Goal: Transaction & Acquisition: Purchase product/service

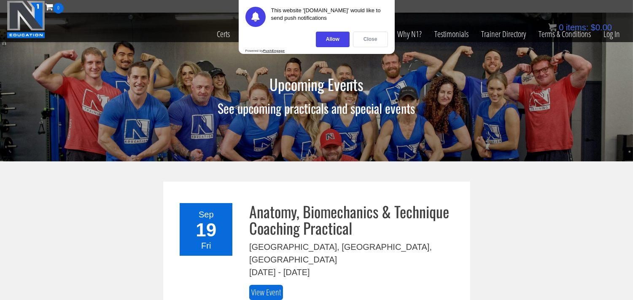
click at [380, 41] on div "Close" at bounding box center [370, 40] width 35 height 16
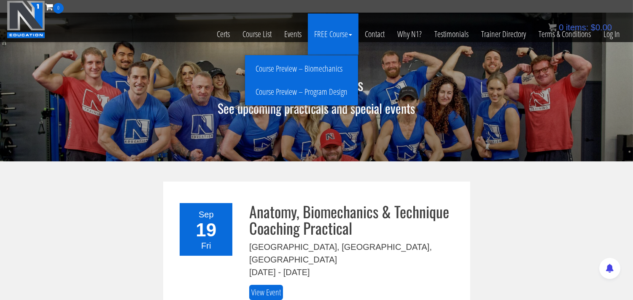
click at [337, 35] on link "FREE Course" at bounding box center [333, 33] width 51 height 41
click at [319, 68] on link "Course Preview – Biomechanics" at bounding box center [301, 69] width 109 height 15
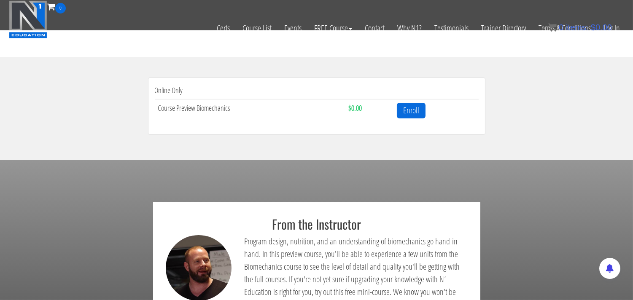
scroll to position [234, 0]
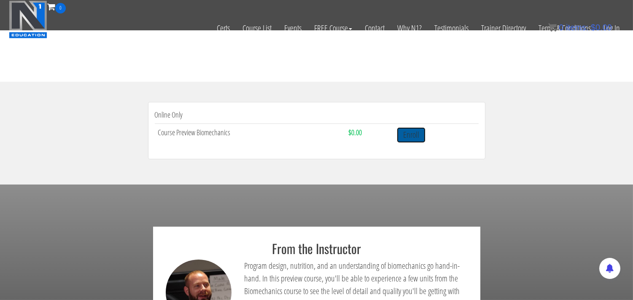
click at [415, 137] on link "Enroll" at bounding box center [411, 135] width 29 height 16
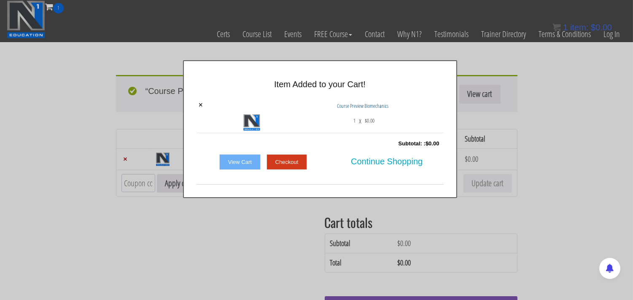
click at [231, 162] on link "View Cart" at bounding box center [239, 162] width 41 height 16
click at [284, 161] on link "Checkout" at bounding box center [287, 162] width 41 height 16
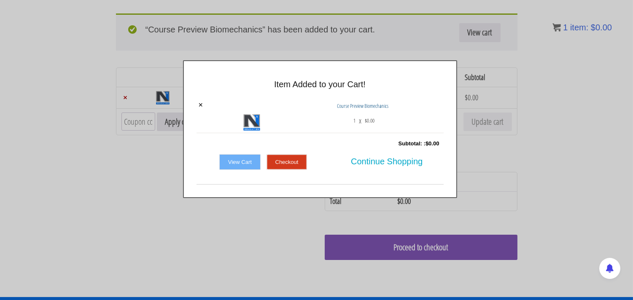
scroll to position [58, 0]
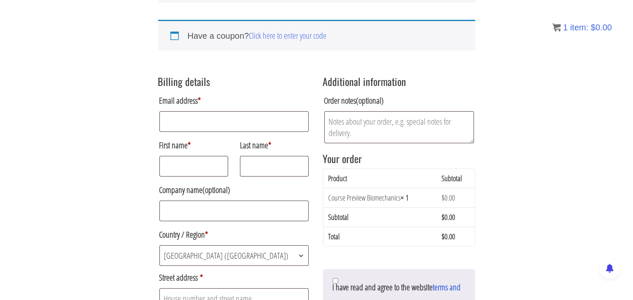
scroll to position [106, 0]
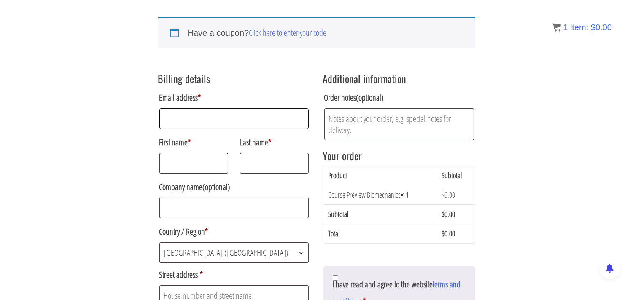
click at [184, 119] on input "Email address *" at bounding box center [234, 118] width 150 height 21
type input "dawnblaser@hotmail.com"
type input "248659"
type input "5 labelle place"
type input "19 merrick gardens"
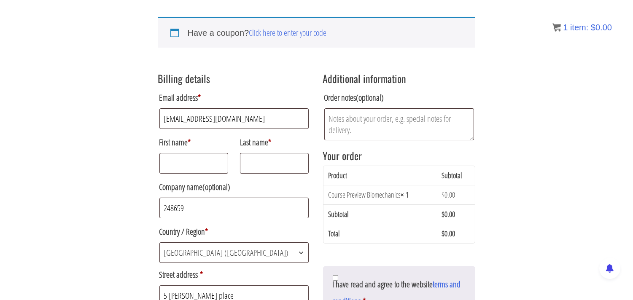
type input "glasgow"
type input "scotland"
type input "G3 7LH"
type input "+447748307760"
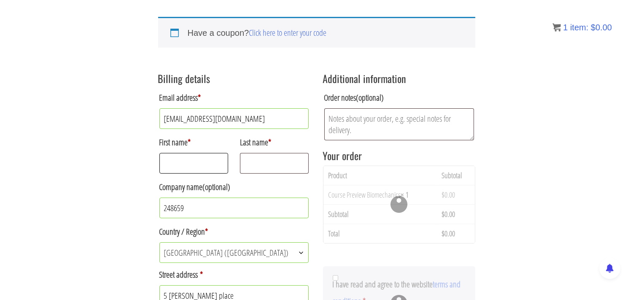
click at [178, 163] on input "First name *" at bounding box center [193, 163] width 69 height 21
type input "Dawn"
type input "Blaser"
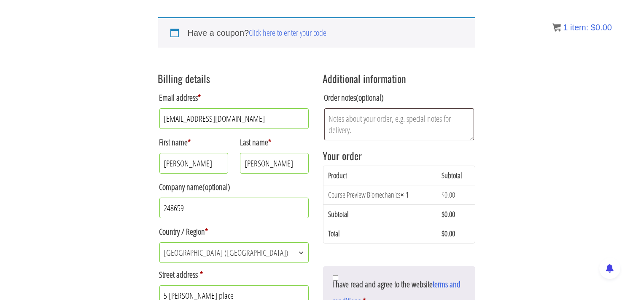
drag, startPoint x: 206, startPoint y: 208, endPoint x: 113, endPoint y: 201, distance: 93.5
click at [113, 201] on div "Returning customer? Click here to login If you have shopped with us before, ple…" at bounding box center [316, 283] width 633 height 669
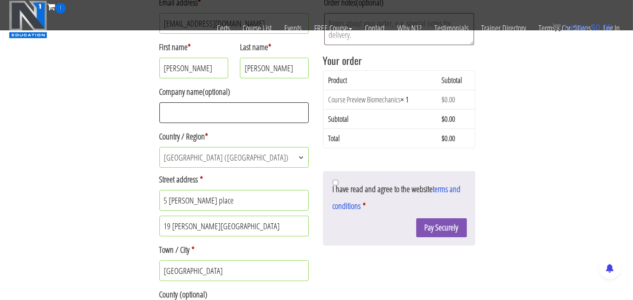
scroll to position [200, 0]
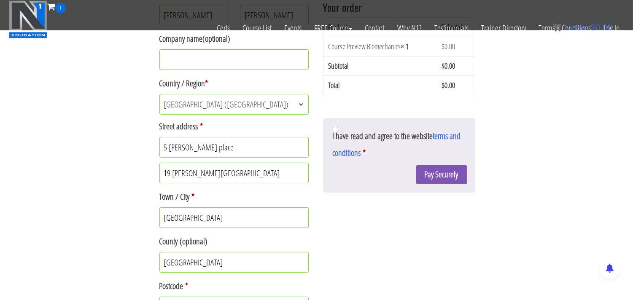
drag, startPoint x: 228, startPoint y: 170, endPoint x: 34, endPoint y: 170, distance: 194.0
click at [34, 170] on div "Returning customer? Click here to login If you have shopped with us before, ple…" at bounding box center [316, 134] width 633 height 669
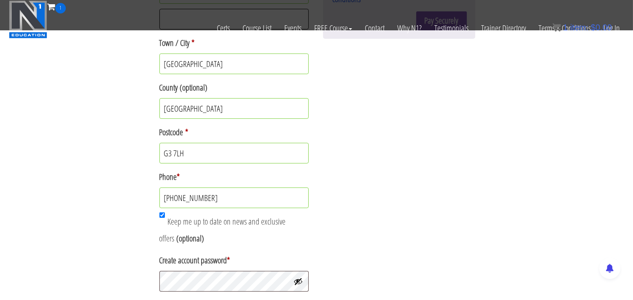
scroll to position [387, 0]
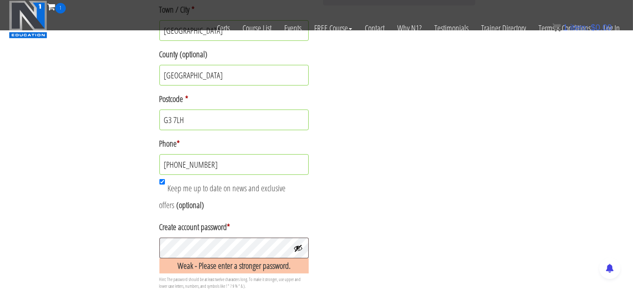
click at [300, 247] on button "Show password" at bounding box center [298, 248] width 9 height 9
click at [396, 244] on div "Billing details Email address * dawnblaser@hotmail.com First name * Dawn Last n…" at bounding box center [316, 11] width 317 height 565
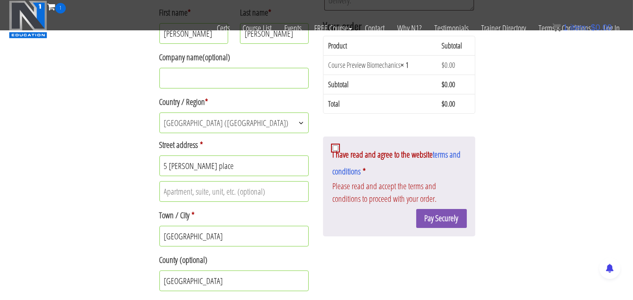
scroll to position [261, 0]
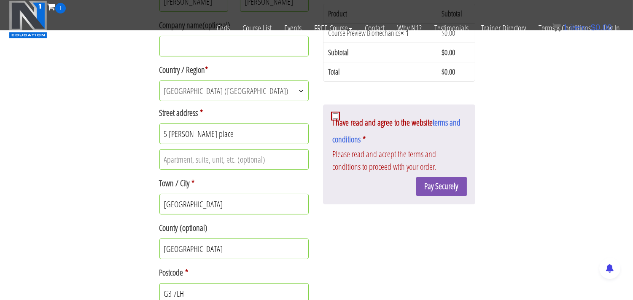
click at [336, 117] on input "I have read and agree to the website terms and conditions *" at bounding box center [335, 115] width 5 height 5
checkbox input "true"
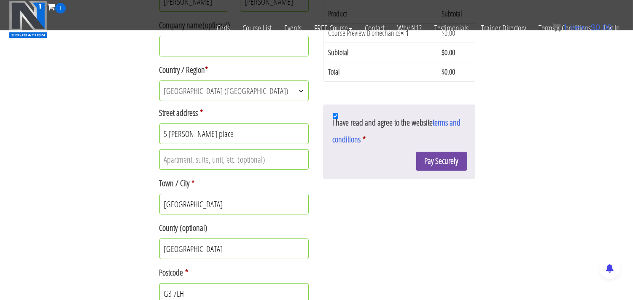
click at [449, 164] on button "Pay Securely" at bounding box center [441, 161] width 51 height 19
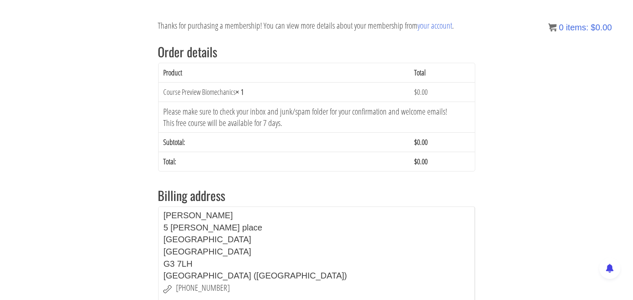
scroll to position [106, 0]
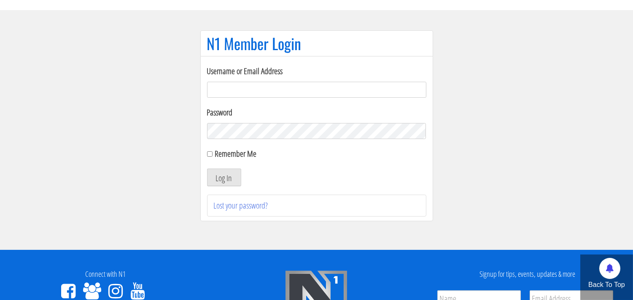
scroll to position [94, 0]
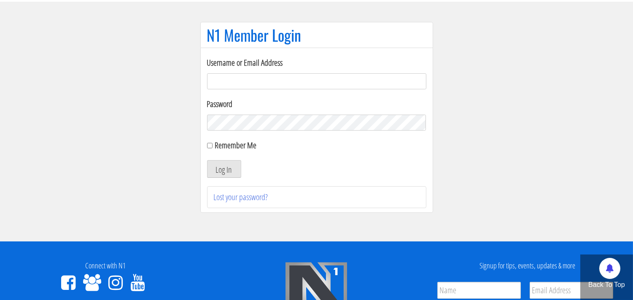
type input "[EMAIL_ADDRESS][DOMAIN_NAME]"
click at [210, 147] on input "Remember Me" at bounding box center [209, 145] width 5 height 5
checkbox input "true"
click at [230, 172] on button "Log In" at bounding box center [224, 169] width 34 height 18
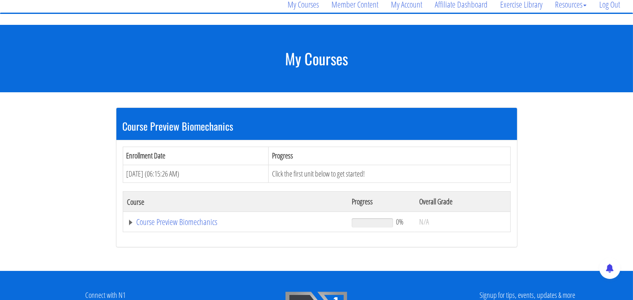
scroll to position [94, 0]
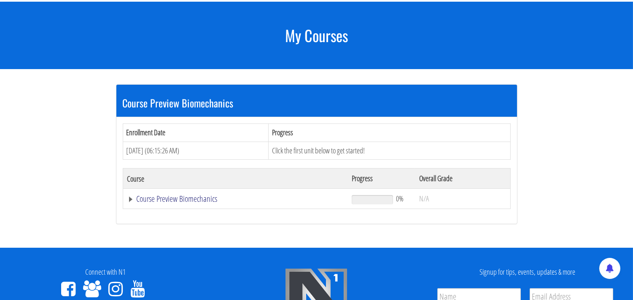
click at [177, 200] on link "Course Preview Biomechanics" at bounding box center [235, 199] width 216 height 8
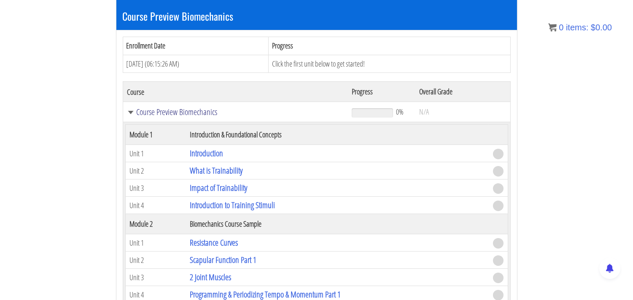
scroll to position [187, 0]
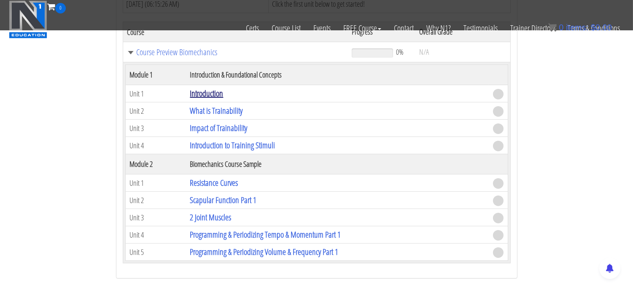
click at [212, 94] on link "Introduction" at bounding box center [206, 93] width 33 height 11
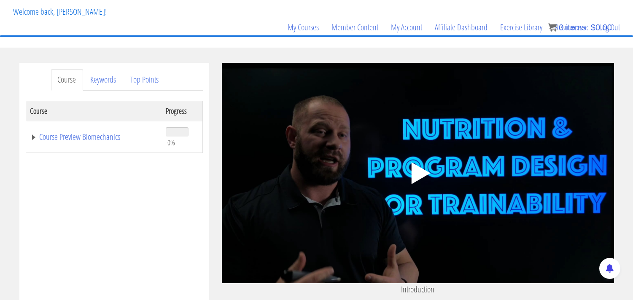
scroll to position [47, 0]
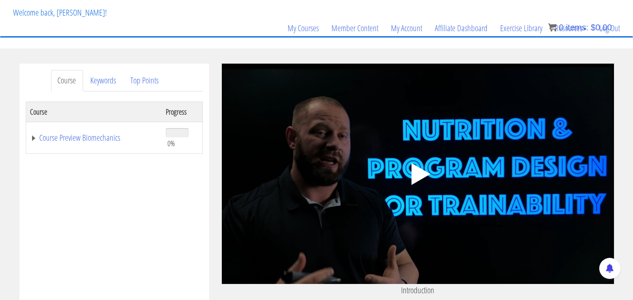
click at [419, 174] on polygon at bounding box center [420, 174] width 19 height 22
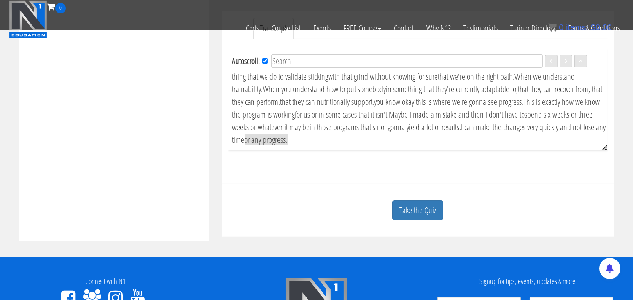
scroll to position [293, 0]
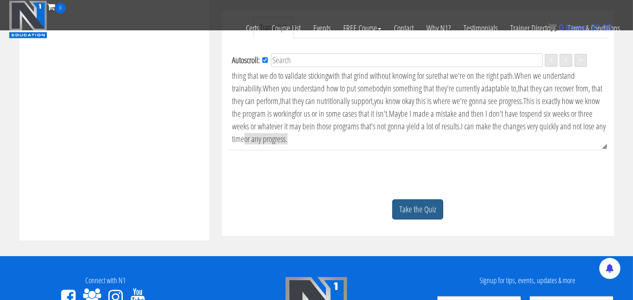
click at [414, 214] on link "Take the Quiz" at bounding box center [417, 210] width 51 height 21
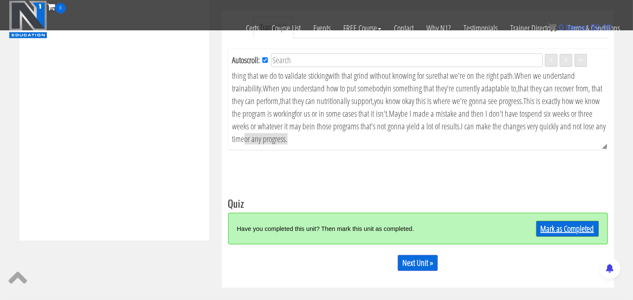
click at [572, 226] on link "Mark as Completed" at bounding box center [567, 229] width 63 height 16
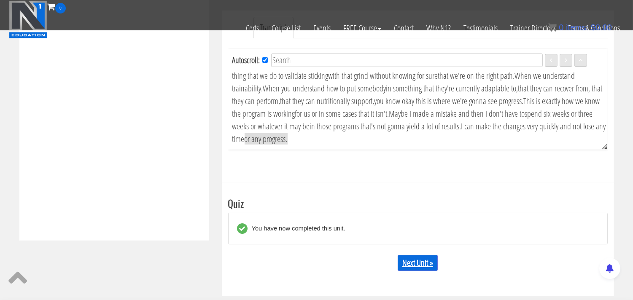
click at [417, 266] on link "Next Unit »" at bounding box center [418, 263] width 40 height 16
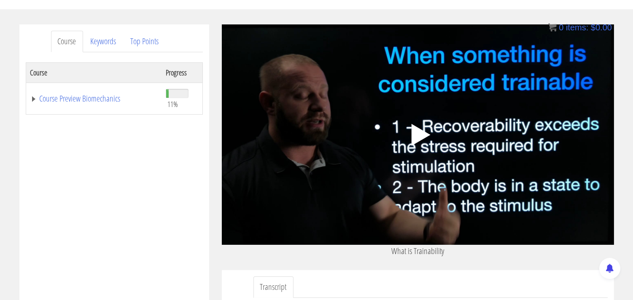
scroll to position [94, 0]
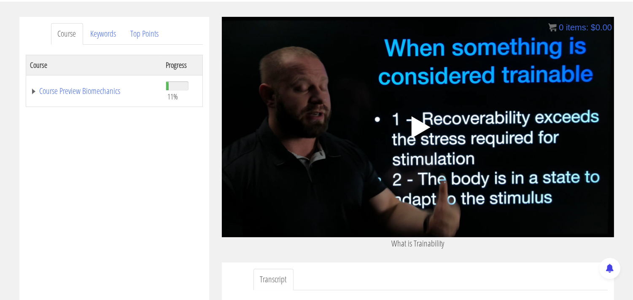
click at [416, 128] on polygon at bounding box center [420, 127] width 19 height 22
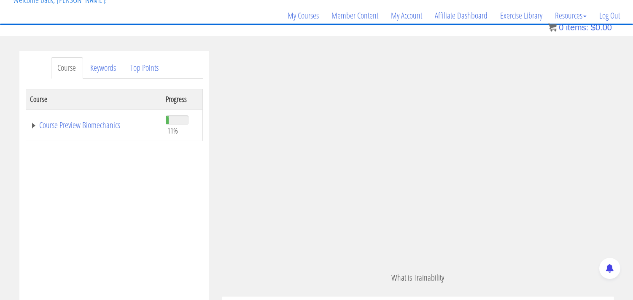
scroll to position [498, 0]
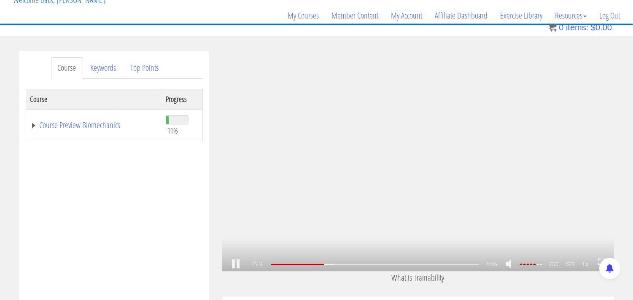
click at [235, 264] on link at bounding box center [236, 264] width 14 height 0
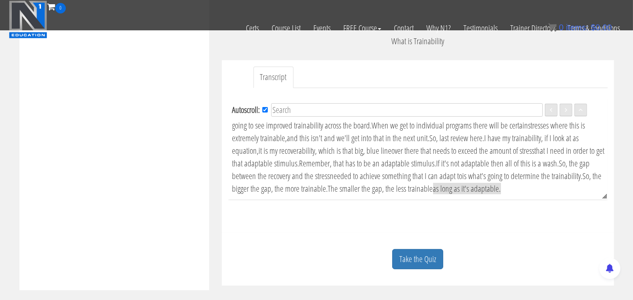
scroll to position [247, 0]
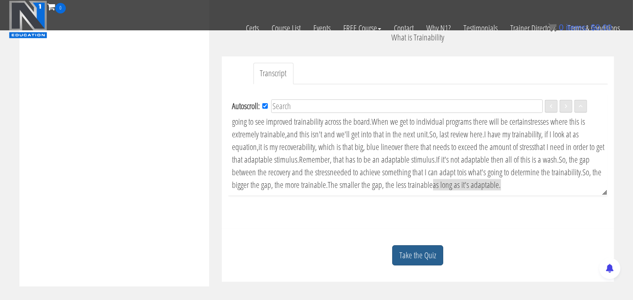
click at [425, 259] on link "Take the Quiz" at bounding box center [417, 255] width 51 height 21
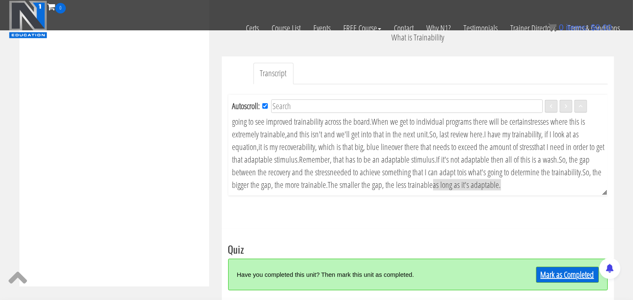
click at [572, 277] on link "Mark as Completed" at bounding box center [567, 275] width 63 height 16
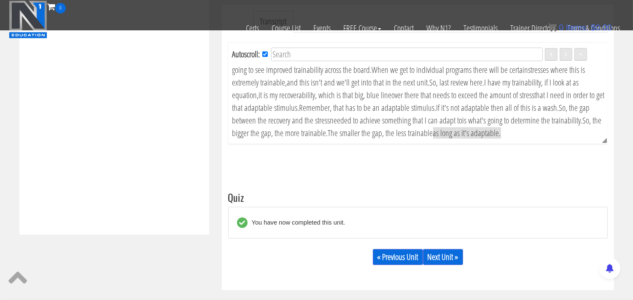
scroll to position [305, 0]
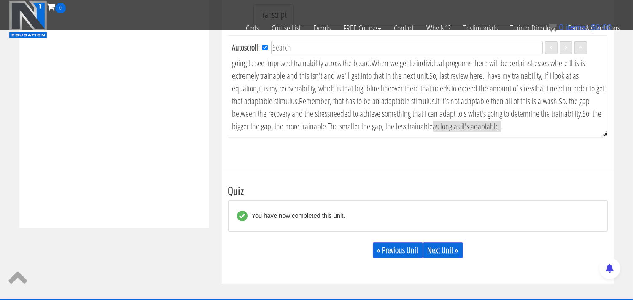
click at [450, 254] on link "Next Unit »" at bounding box center [443, 251] width 40 height 16
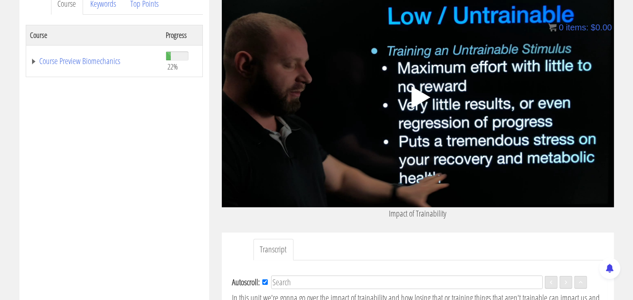
scroll to position [140, 0]
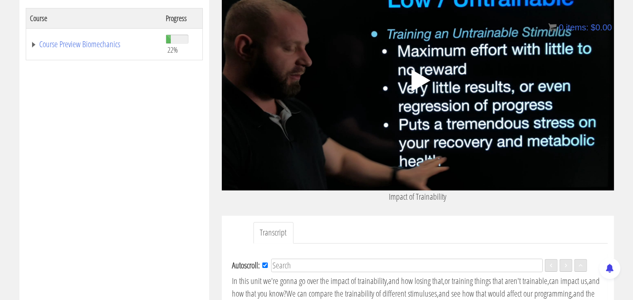
click at [329, 108] on div ".a{fill:#000;opacity:0.65;}.b{fill:#fff;opacity:1.0;} .fp-color-play{opacity:0.…" at bounding box center [418, 80] width 392 height 221
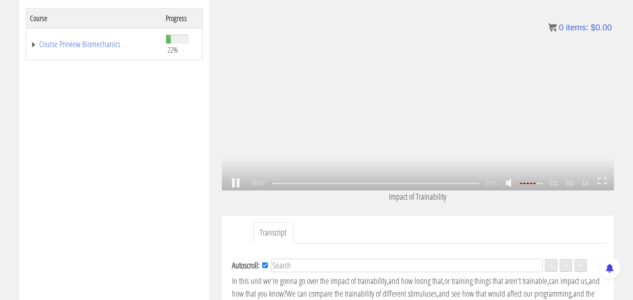
click at [234, 183] on link at bounding box center [236, 183] width 14 height 0
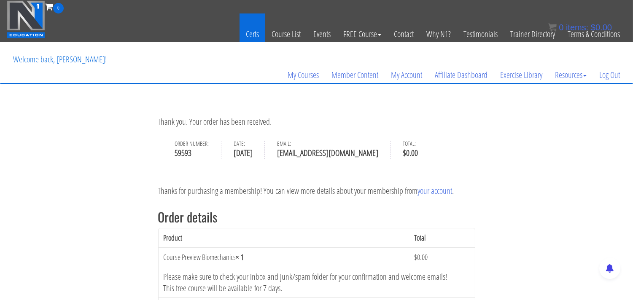
click at [251, 33] on link "Certs" at bounding box center [253, 33] width 26 height 41
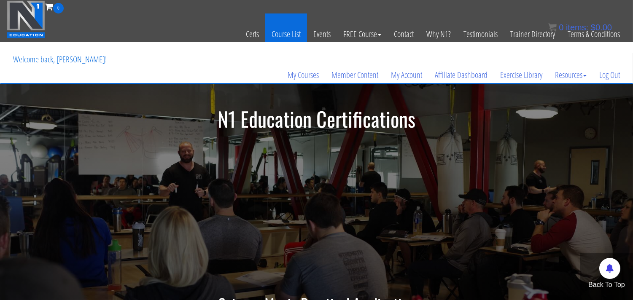
click at [278, 36] on link "Course List" at bounding box center [286, 33] width 42 height 41
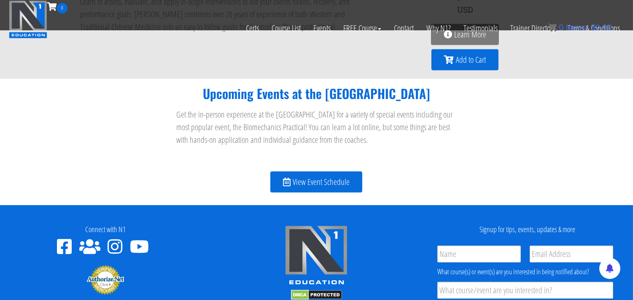
scroll to position [984, 0]
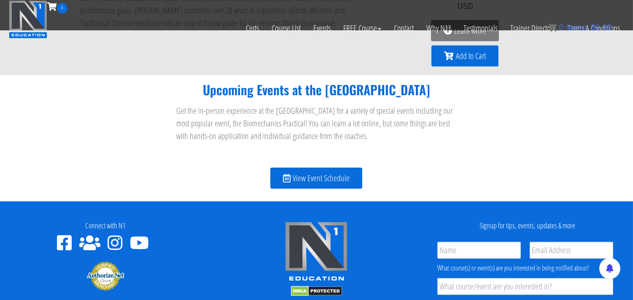
click at [324, 178] on span "View Event Schedule" at bounding box center [321, 178] width 57 height 8
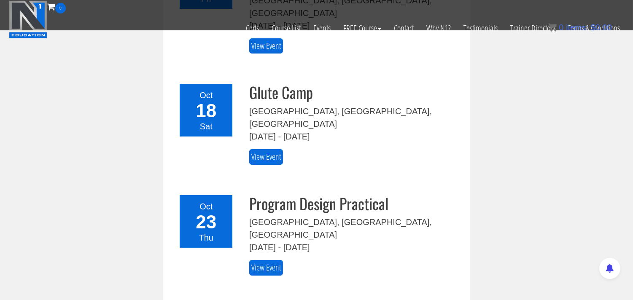
scroll to position [328, 0]
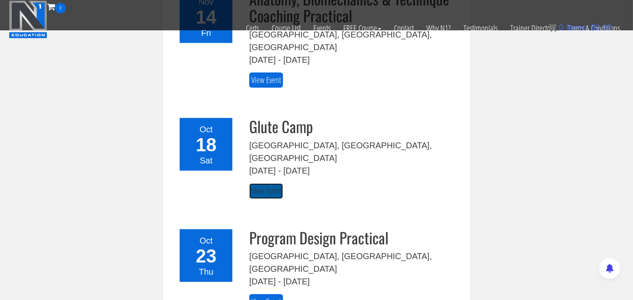
click at [272, 183] on link "View Event" at bounding box center [266, 191] width 34 height 16
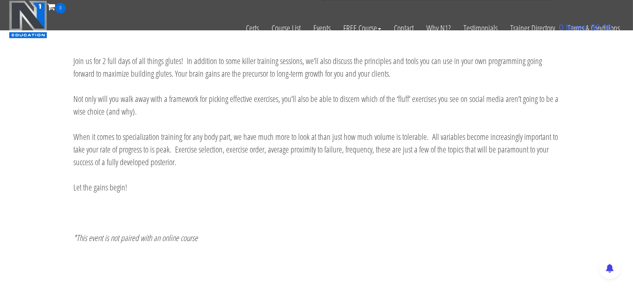
scroll to position [422, 0]
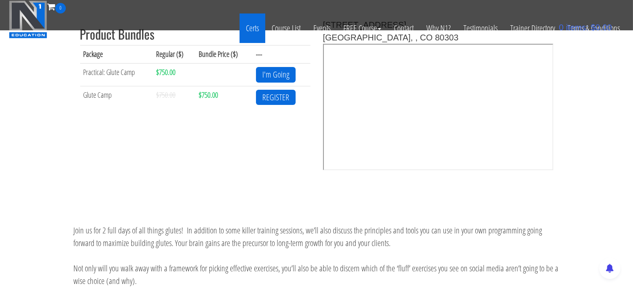
click at [255, 27] on link "Certs" at bounding box center [253, 28] width 26 height 30
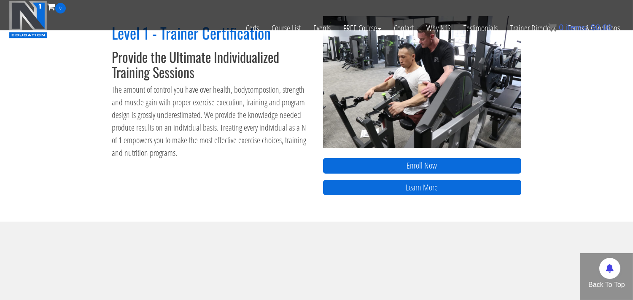
scroll to position [422, 0]
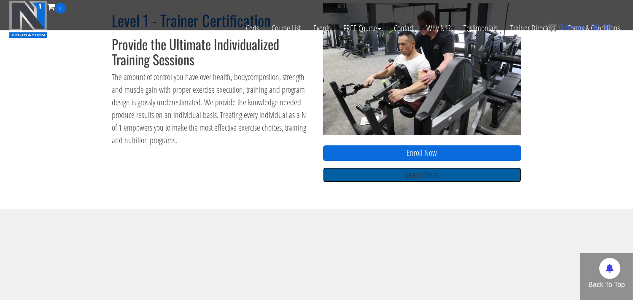
click at [420, 176] on link "Learn More" at bounding box center [422, 175] width 198 height 16
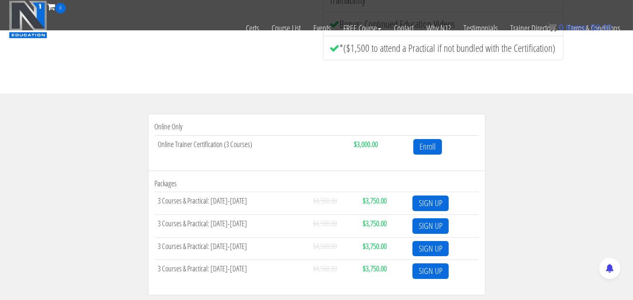
scroll to position [281, 0]
